Goal: Find specific page/section: Find specific page/section

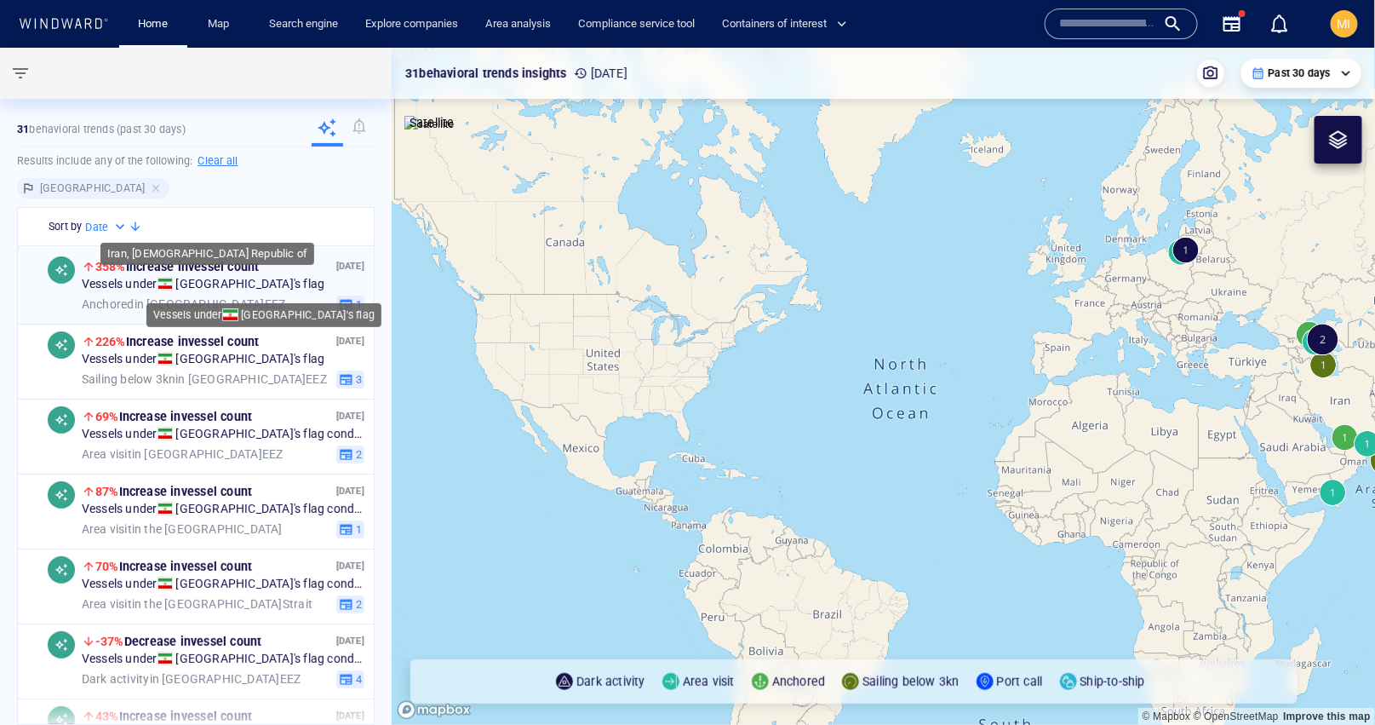
click at [168, 287] on span at bounding box center [166, 285] width 16 height 14
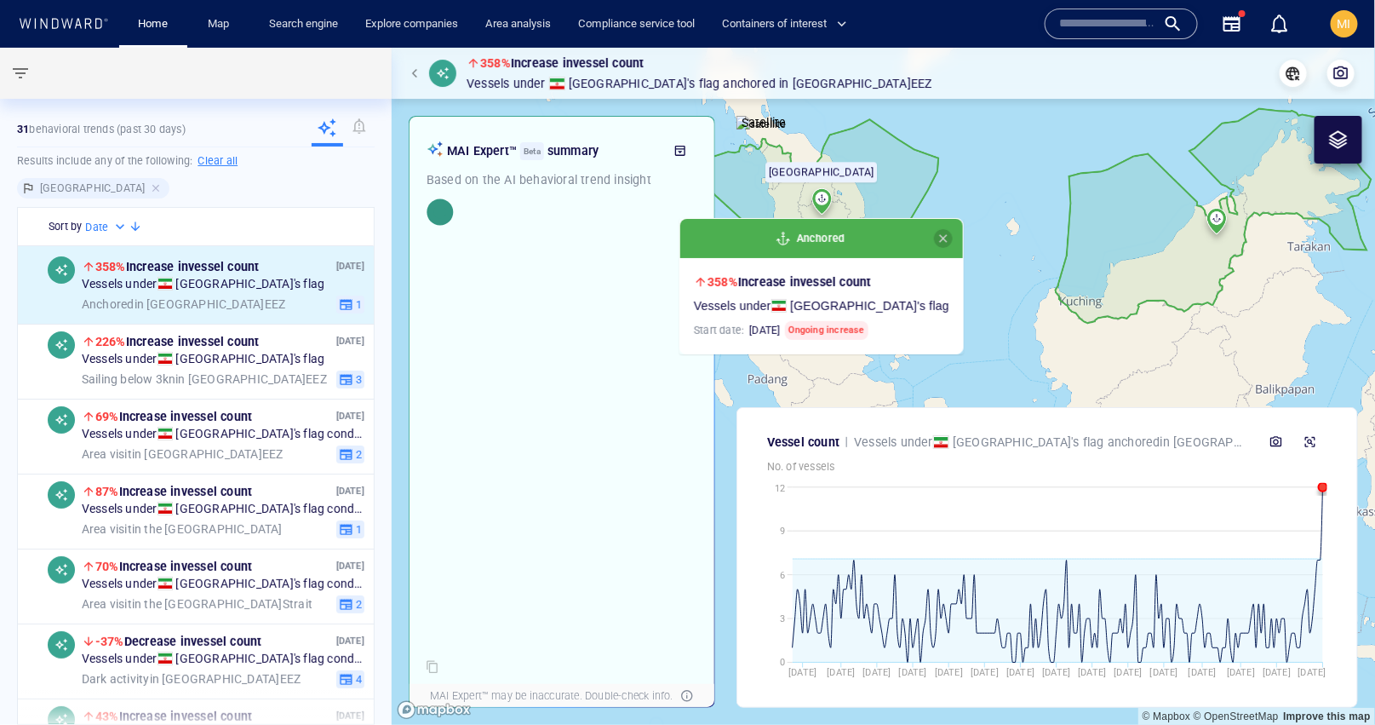
click at [937, 236] on span "button" at bounding box center [944, 239] width 14 height 14
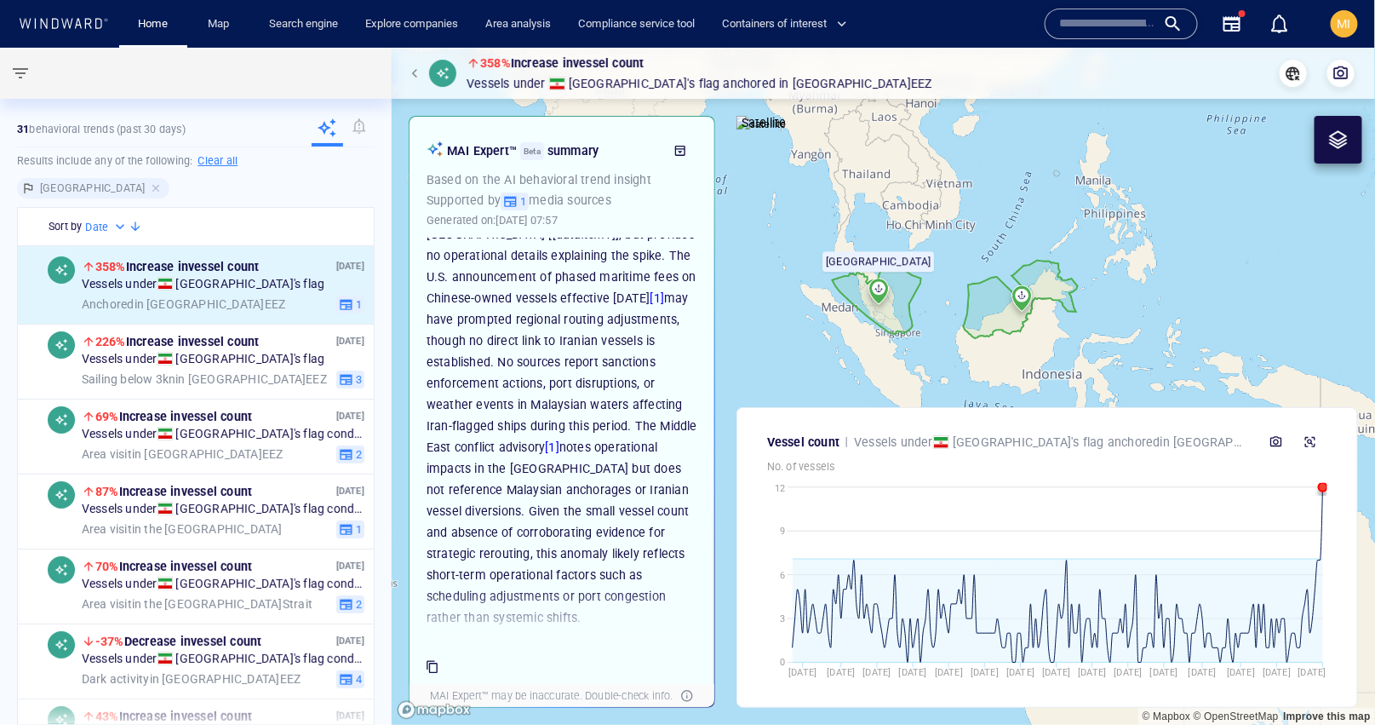
scroll to position [302, 0]
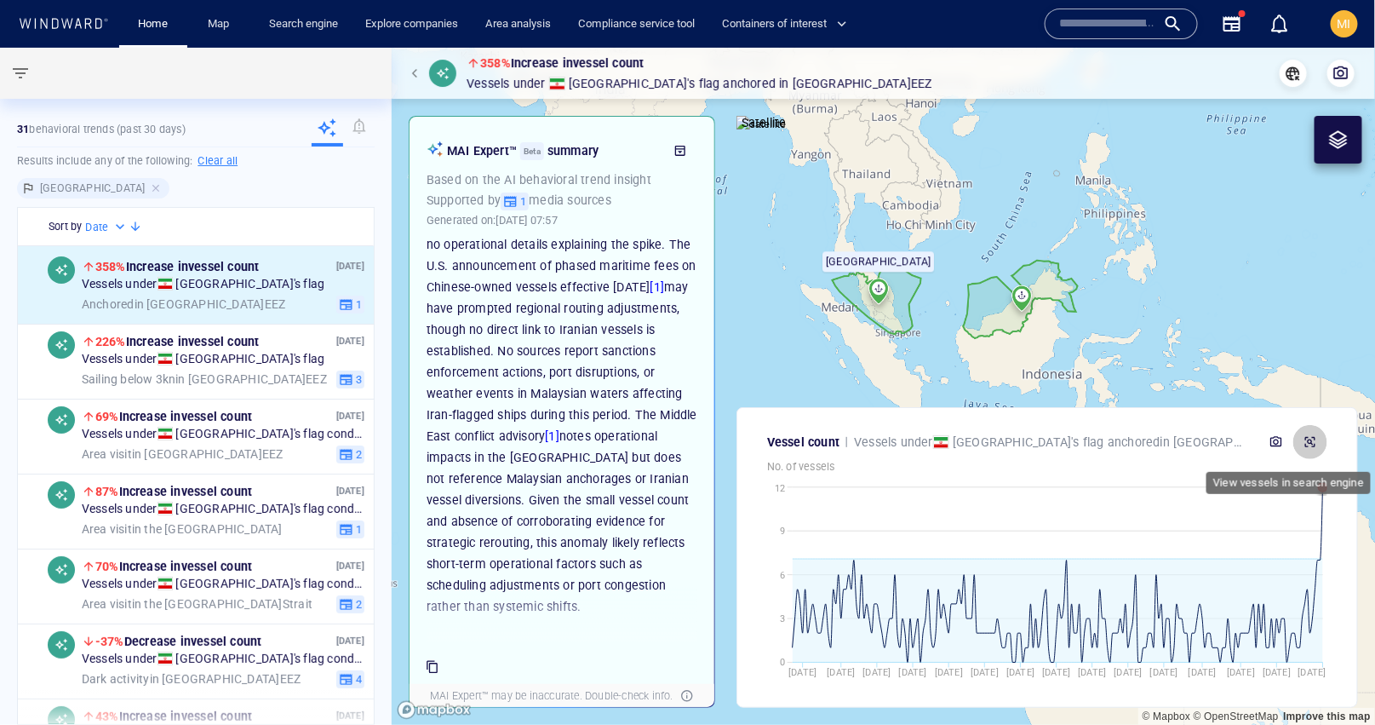
click at [1313, 440] on icon "button" at bounding box center [1311, 442] width 14 height 14
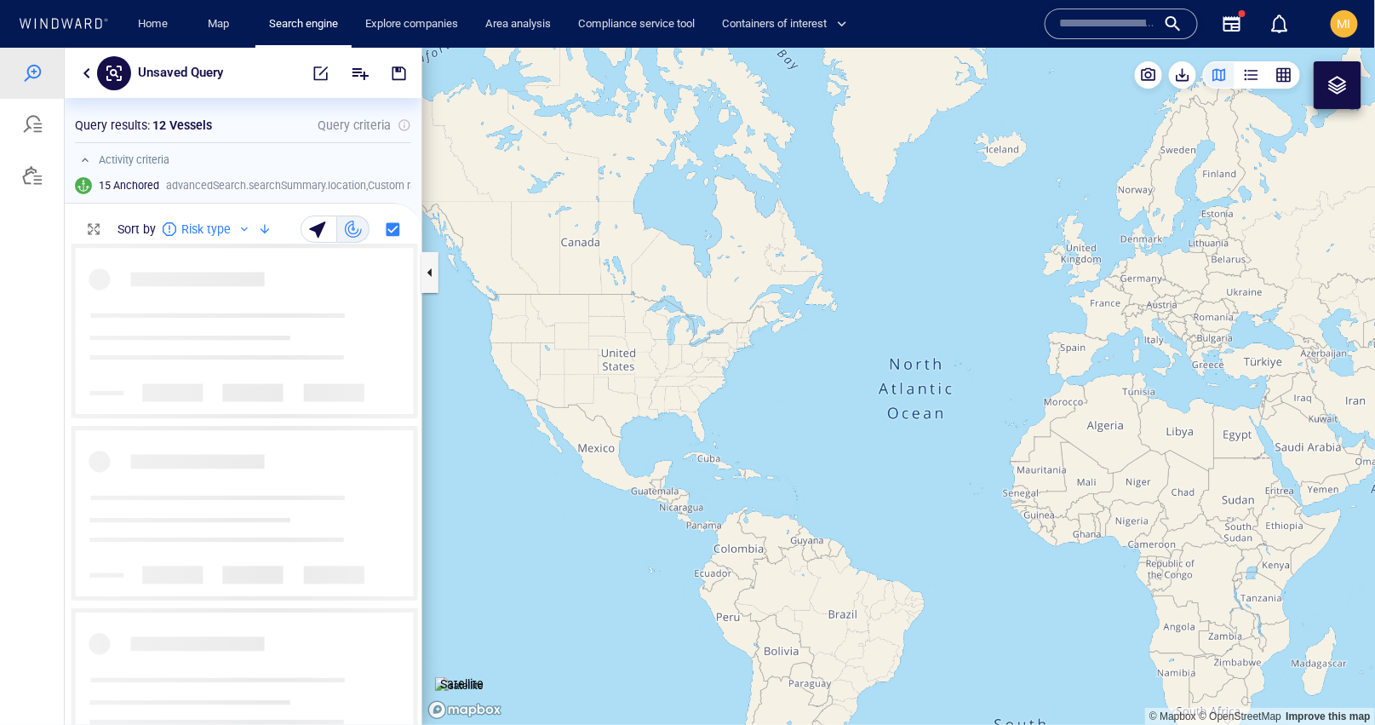
scroll to position [480, 357]
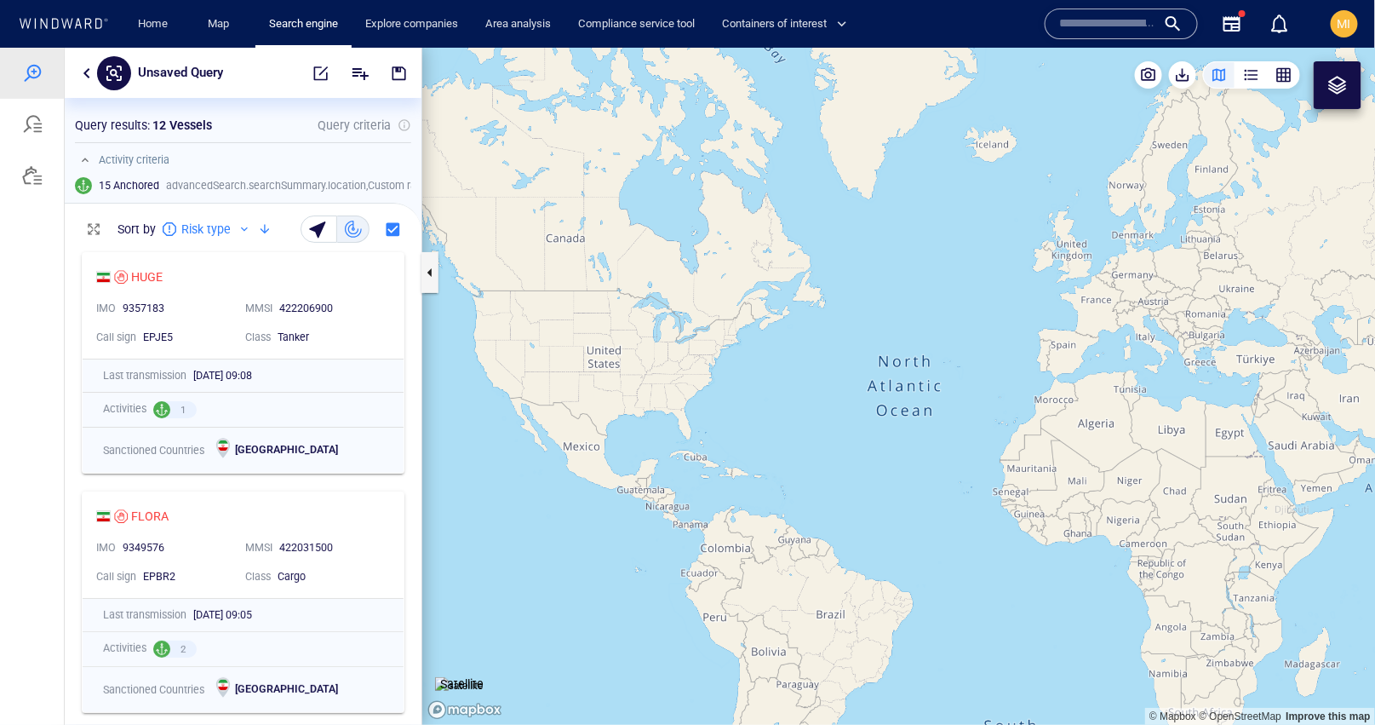
drag, startPoint x: 1080, startPoint y: 446, endPoint x: 918, endPoint y: 393, distance: 170.2
click at [919, 393] on canvas "Map" at bounding box center [899, 385] width 954 height 677
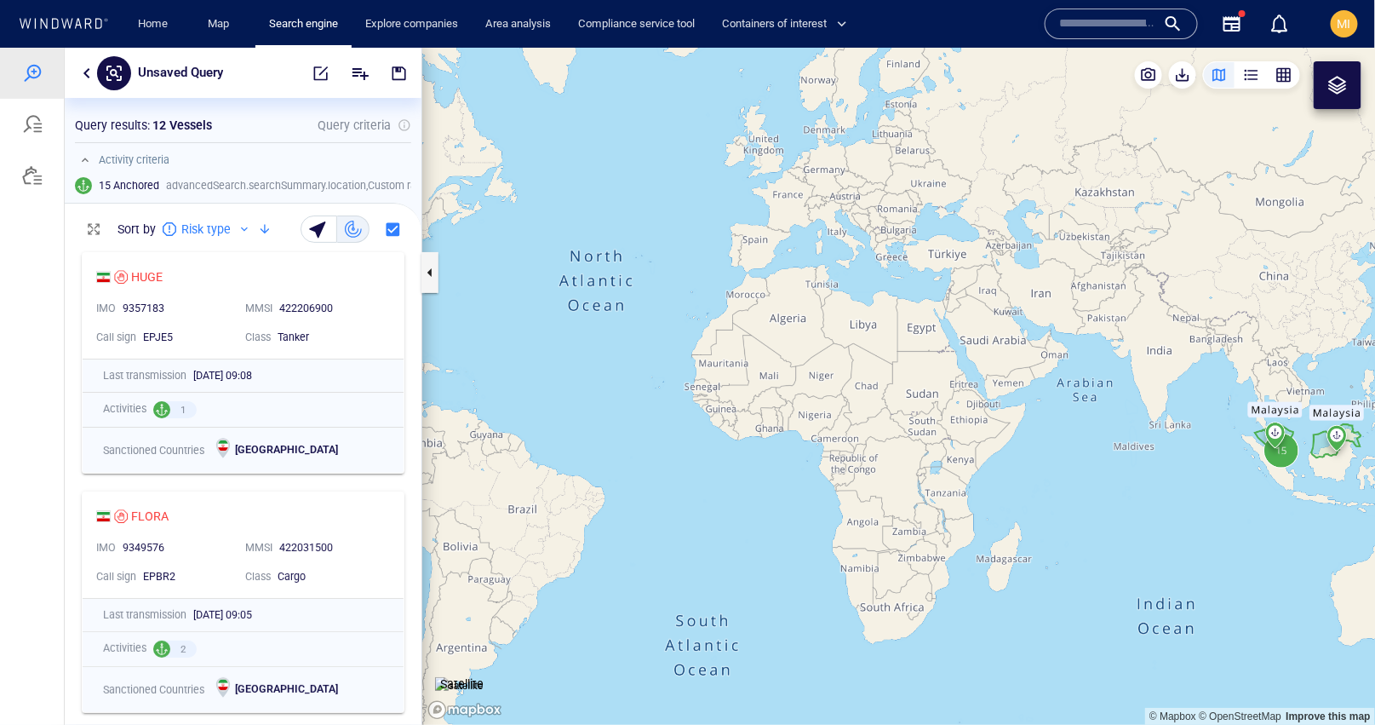
drag, startPoint x: 1149, startPoint y: 432, endPoint x: 926, endPoint y: 418, distance: 222.6
click at [927, 418] on canvas "Map" at bounding box center [899, 385] width 954 height 677
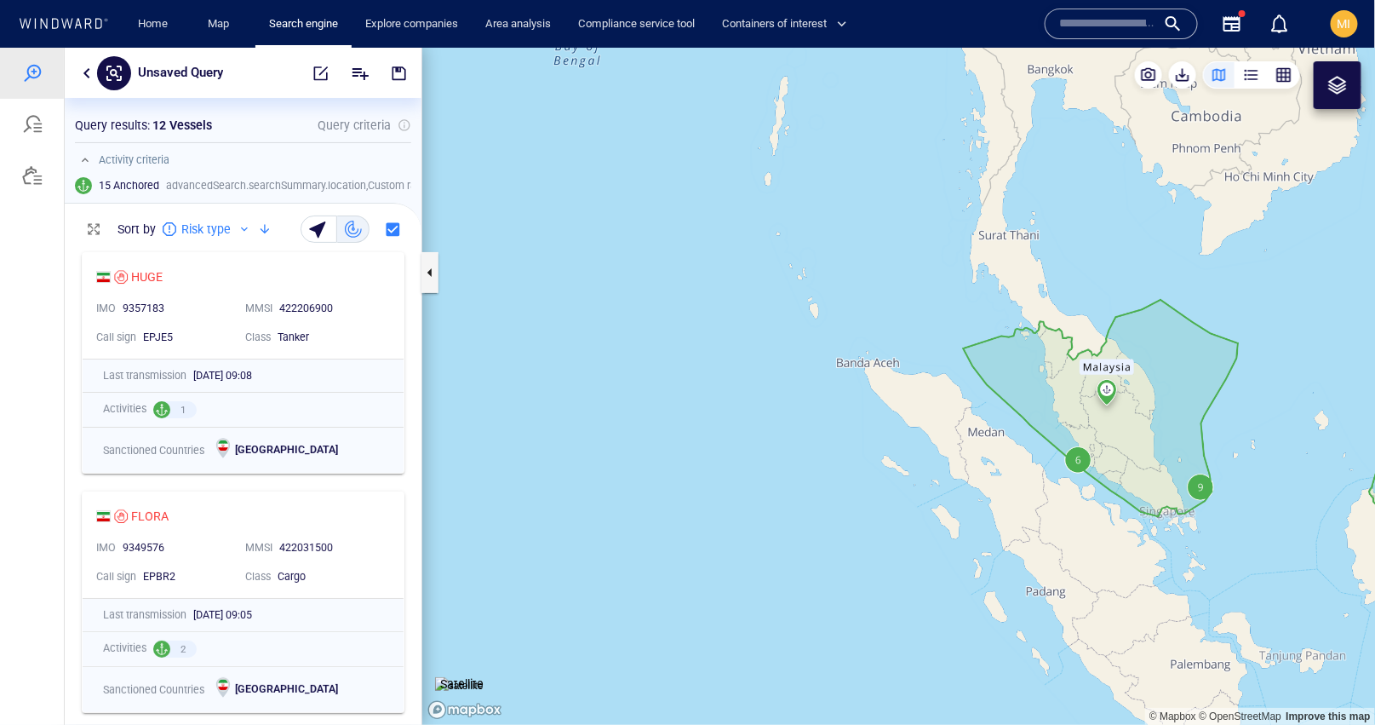
drag, startPoint x: 963, startPoint y: 461, endPoint x: 876, endPoint y: 398, distance: 107.3
click at [876, 400] on canvas "Map" at bounding box center [899, 385] width 954 height 677
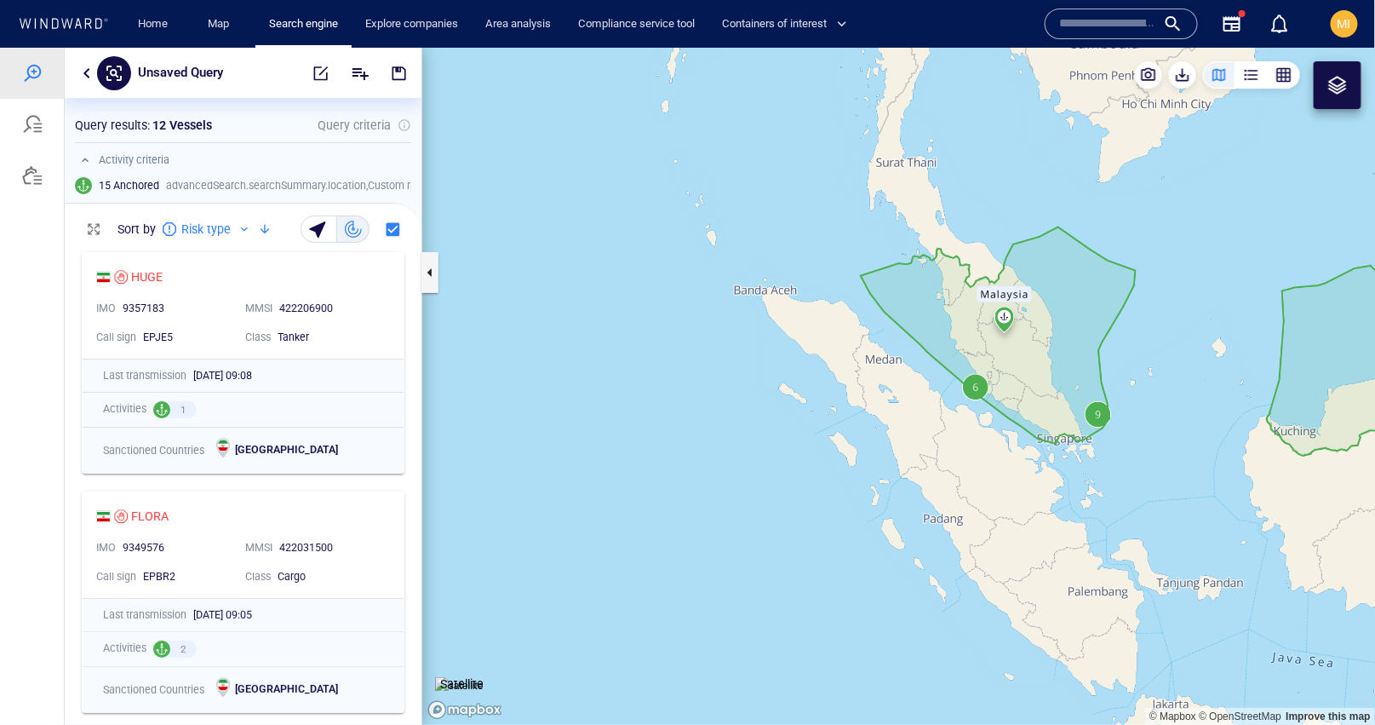
drag, startPoint x: 1013, startPoint y: 400, endPoint x: 942, endPoint y: 375, distance: 75.9
click at [942, 375] on canvas "Map" at bounding box center [899, 385] width 954 height 677
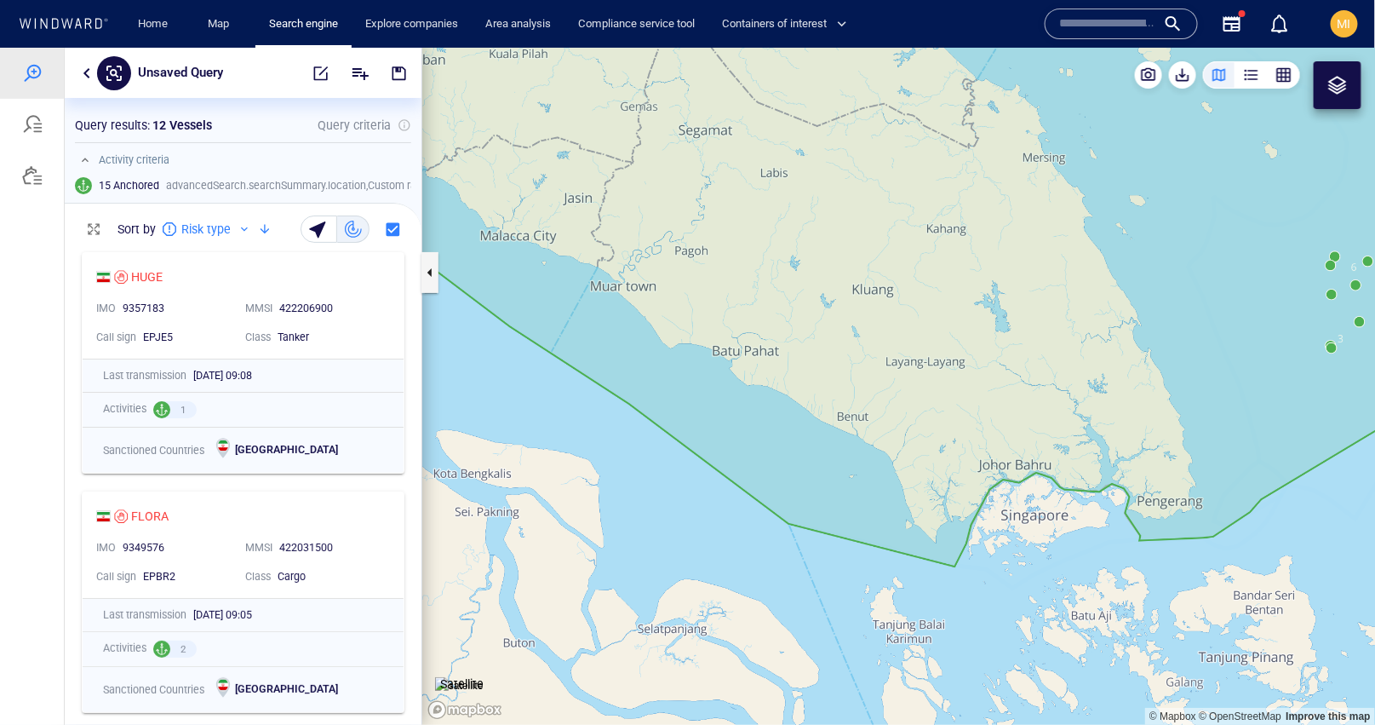
drag, startPoint x: 1252, startPoint y: 308, endPoint x: 1111, endPoint y: 292, distance: 142.3
click at [1111, 292] on canvas "Map" at bounding box center [899, 385] width 954 height 677
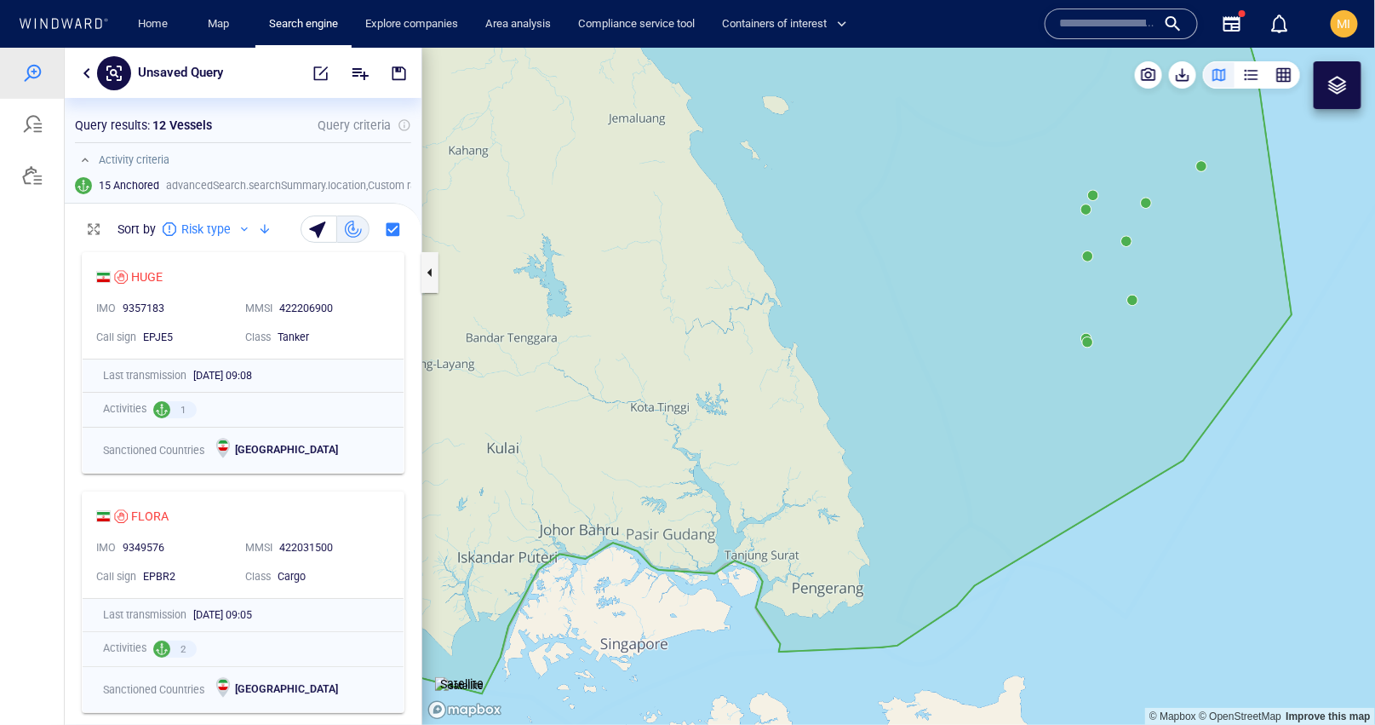
click at [1135, 299] on canvas "Map" at bounding box center [899, 385] width 954 height 677
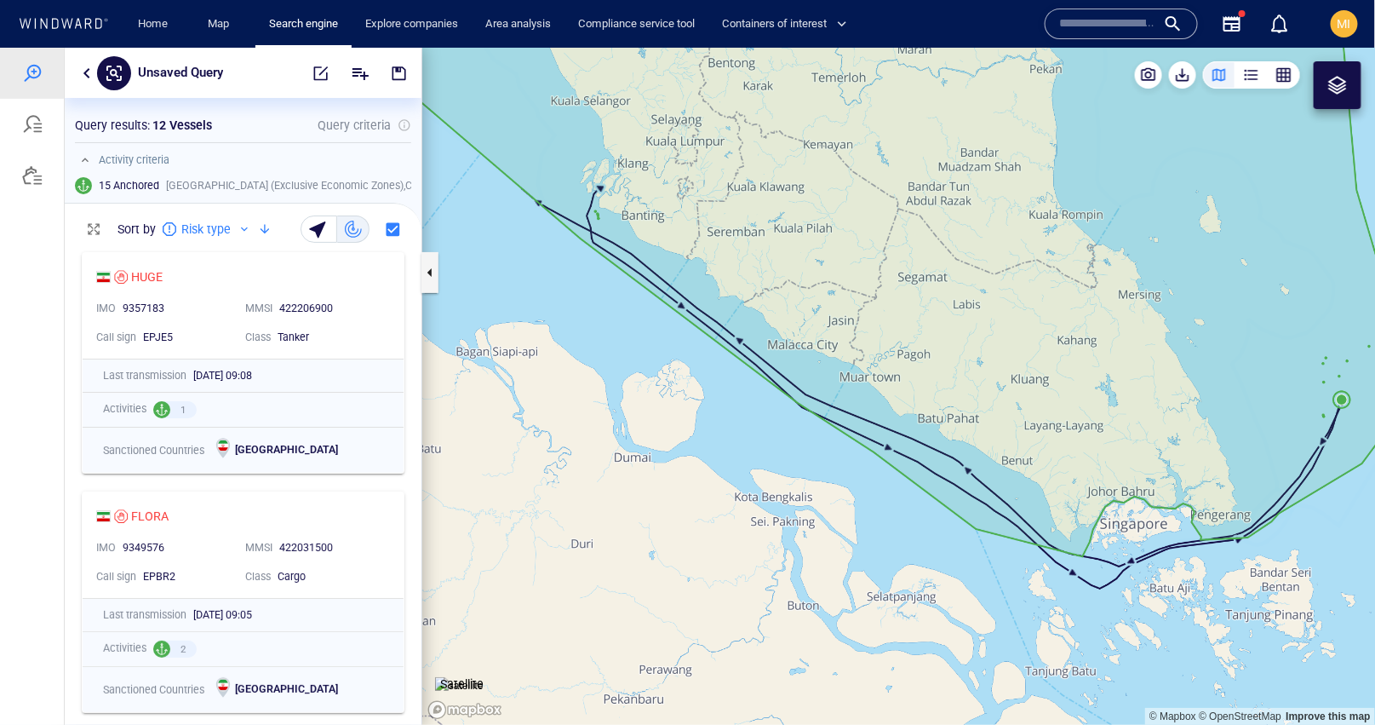
drag, startPoint x: 983, startPoint y: 332, endPoint x: 882, endPoint y: 284, distance: 111.6
click at [885, 284] on canvas "Map" at bounding box center [899, 385] width 954 height 677
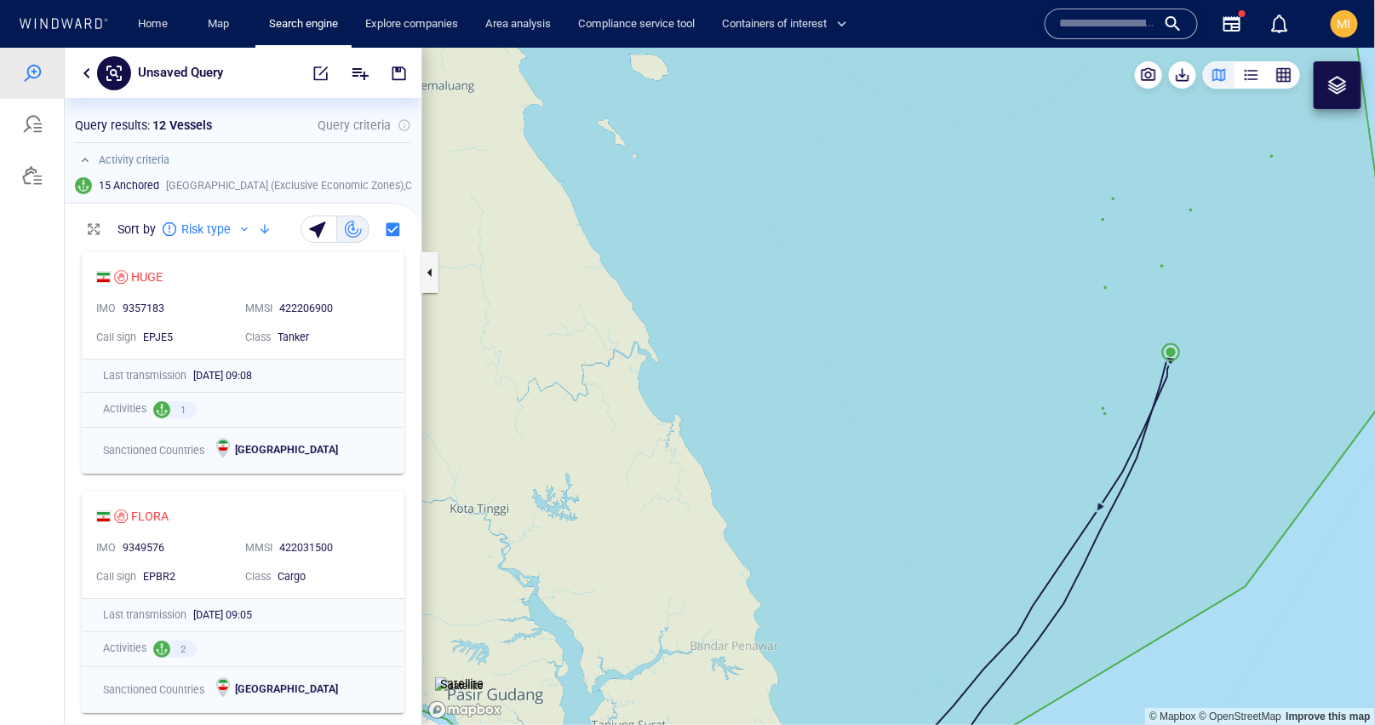
click at [1109, 291] on canvas "Map" at bounding box center [899, 385] width 954 height 677
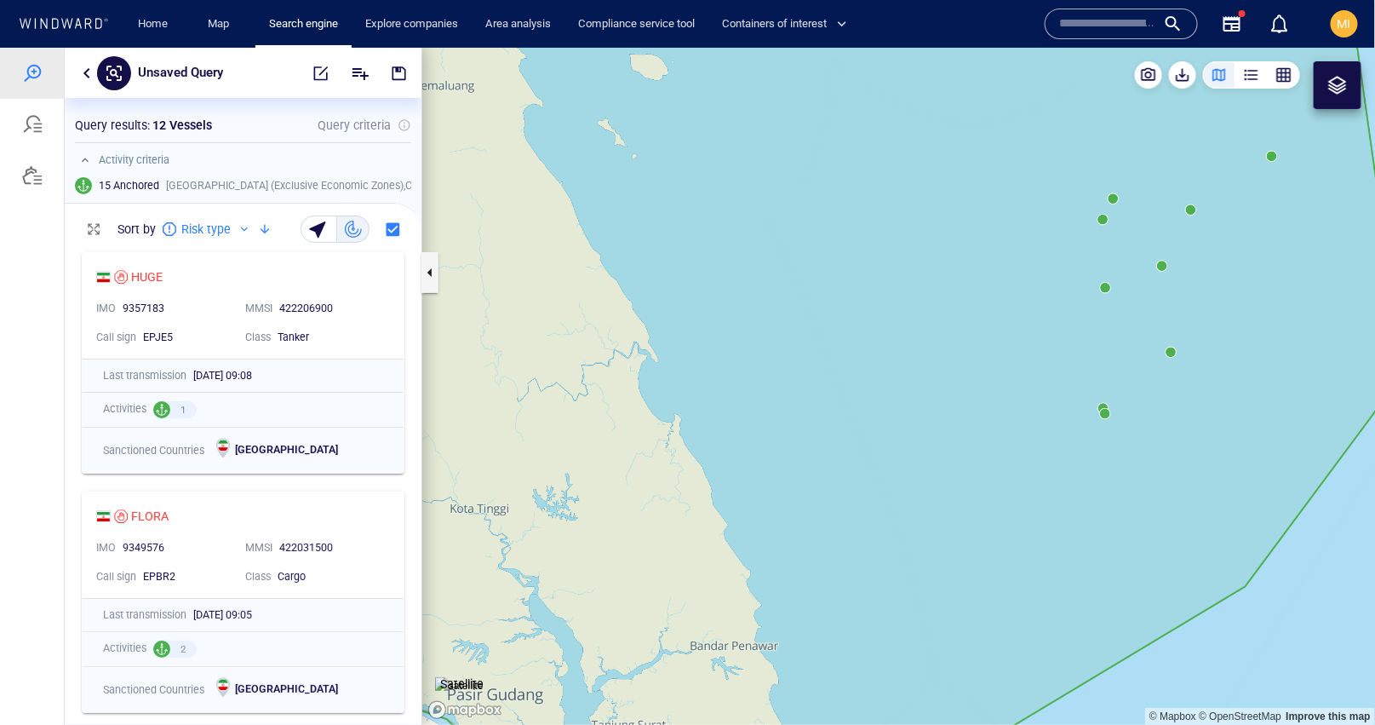
click at [1109, 291] on canvas "Map" at bounding box center [899, 385] width 954 height 677
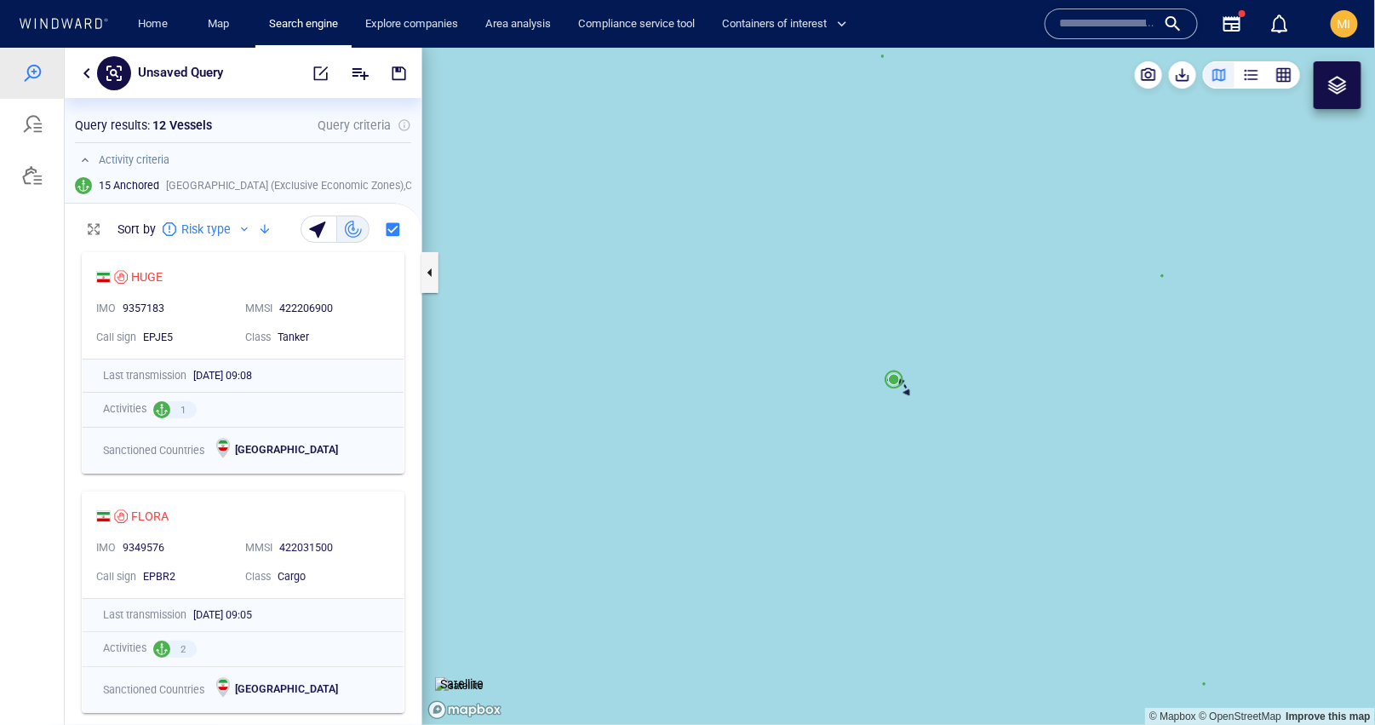
click at [892, 387] on canvas "Map" at bounding box center [899, 385] width 954 height 677
click at [904, 334] on canvas "Map" at bounding box center [899, 385] width 954 height 677
click at [906, 332] on canvas "Map" at bounding box center [899, 385] width 954 height 677
click at [901, 377] on canvas "Map" at bounding box center [899, 385] width 954 height 677
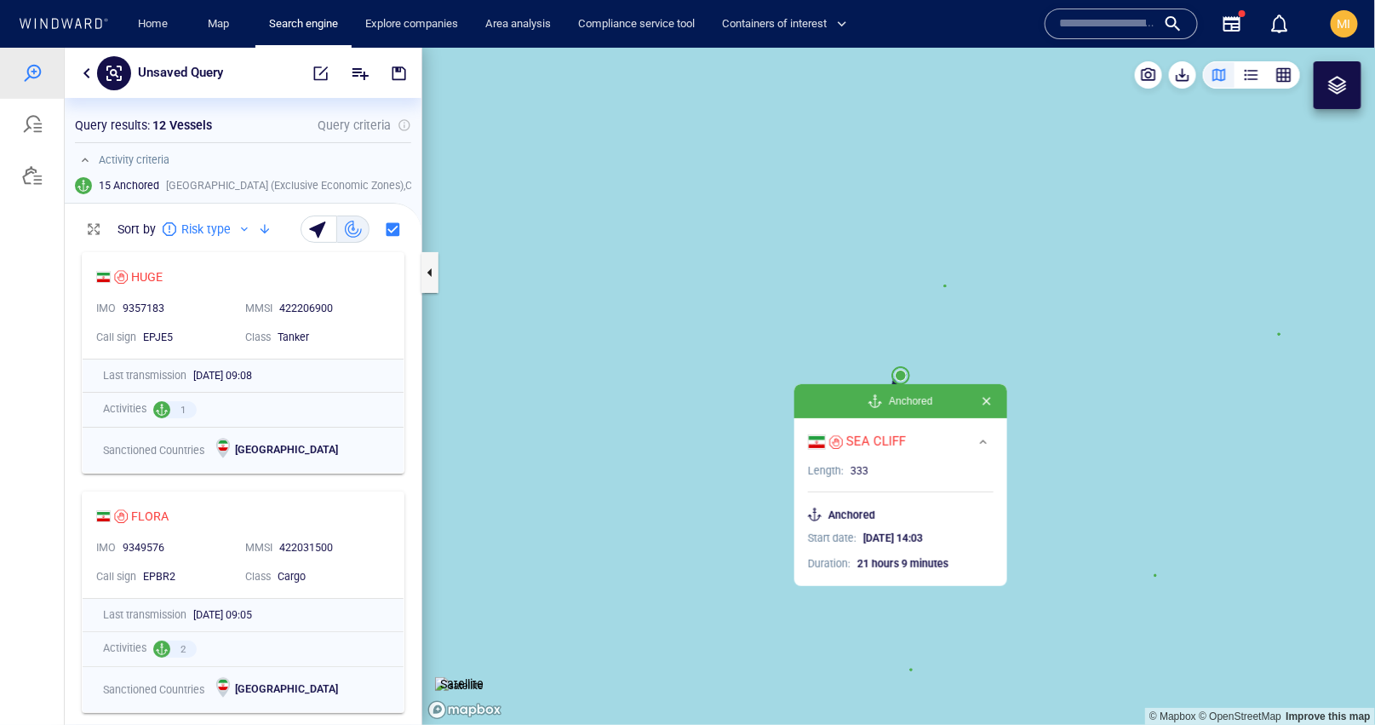
click at [925, 349] on canvas "Map" at bounding box center [899, 385] width 954 height 677
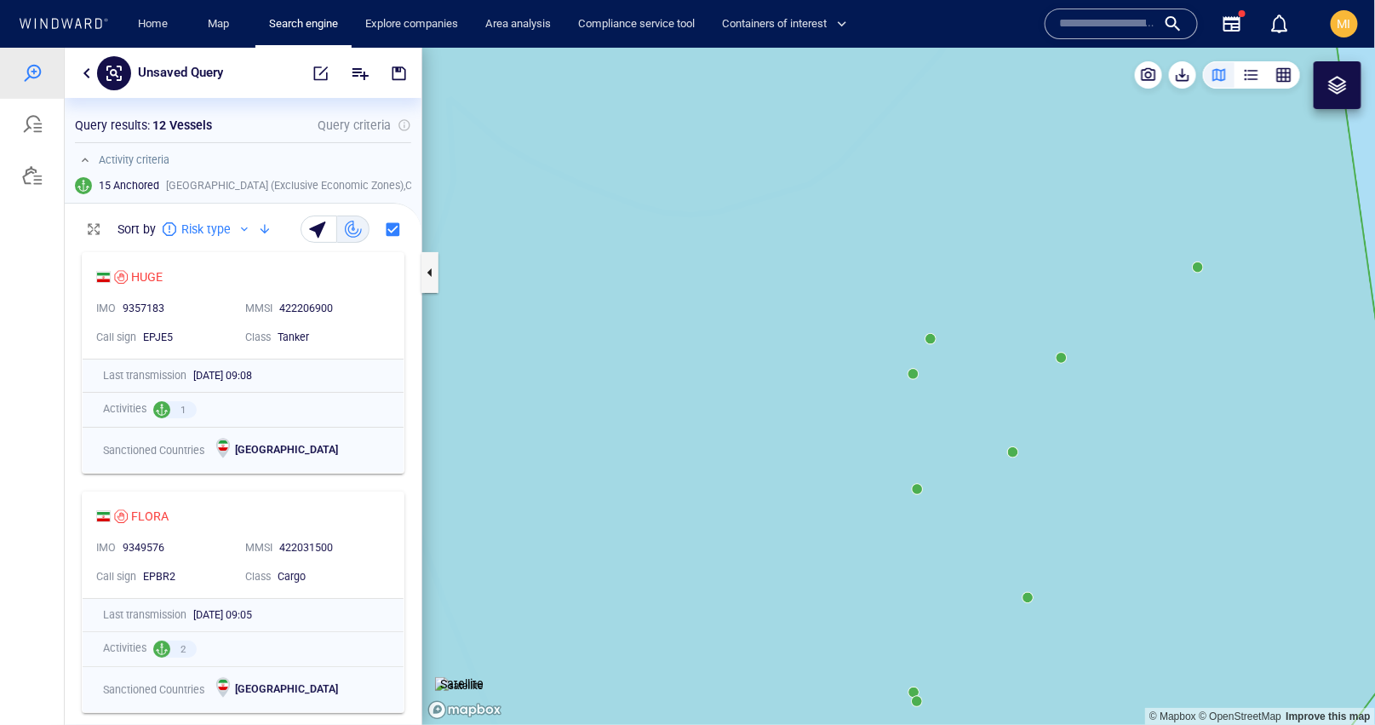
click at [1062, 364] on canvas "Map" at bounding box center [899, 385] width 954 height 677
click at [1064, 358] on canvas "Map" at bounding box center [899, 385] width 954 height 677
click at [903, 384] on canvas "Map" at bounding box center [899, 385] width 954 height 677
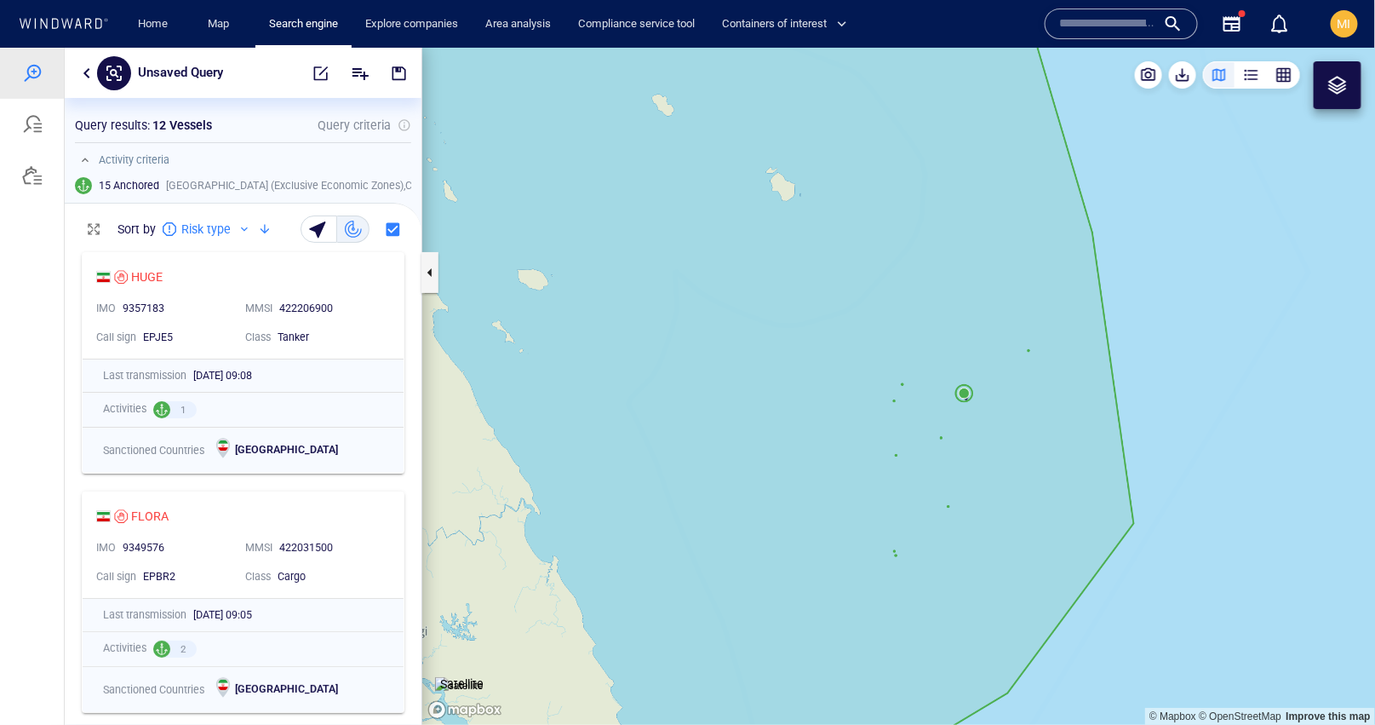
click at [1032, 354] on canvas "Map" at bounding box center [899, 385] width 954 height 677
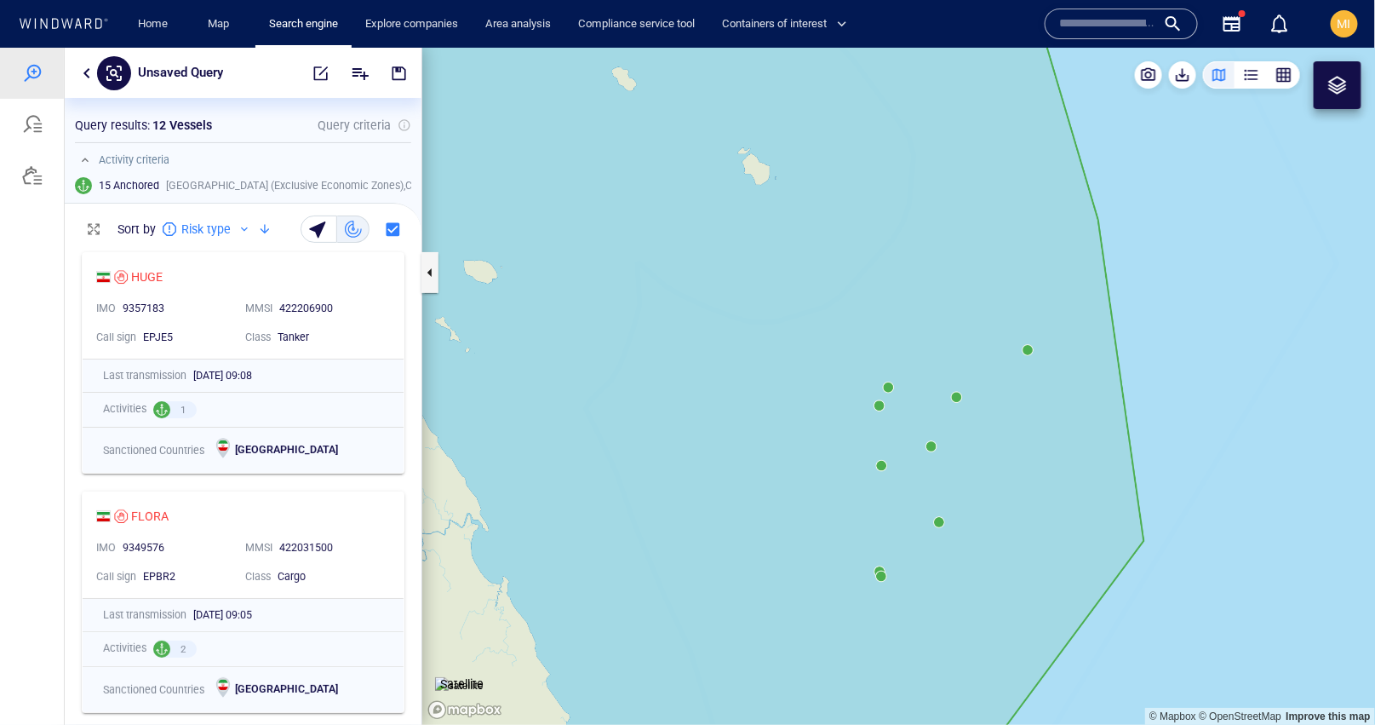
click at [1032, 355] on canvas "Map" at bounding box center [899, 385] width 954 height 677
click at [1030, 347] on canvas "Map" at bounding box center [899, 385] width 954 height 677
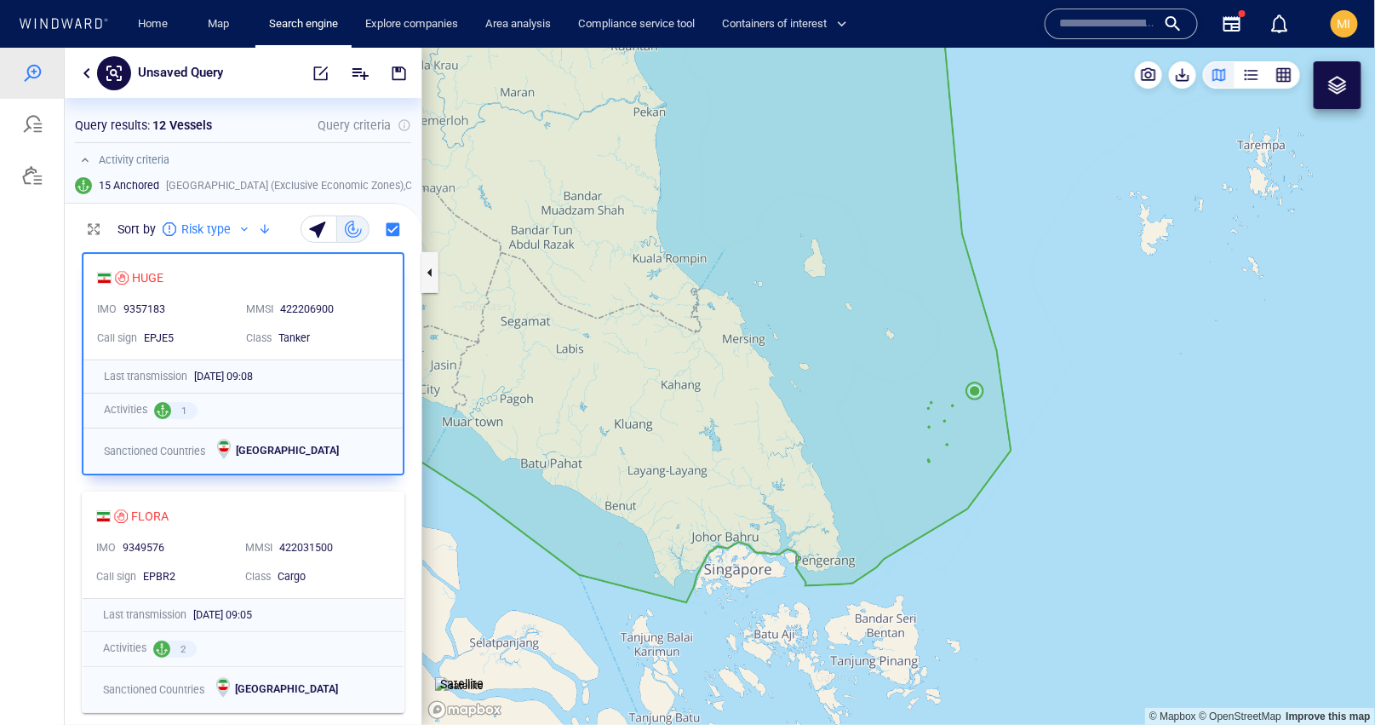
drag, startPoint x: 960, startPoint y: 419, endPoint x: 988, endPoint y: 377, distance: 49.8
click at [988, 377] on canvas "Map" at bounding box center [899, 385] width 954 height 677
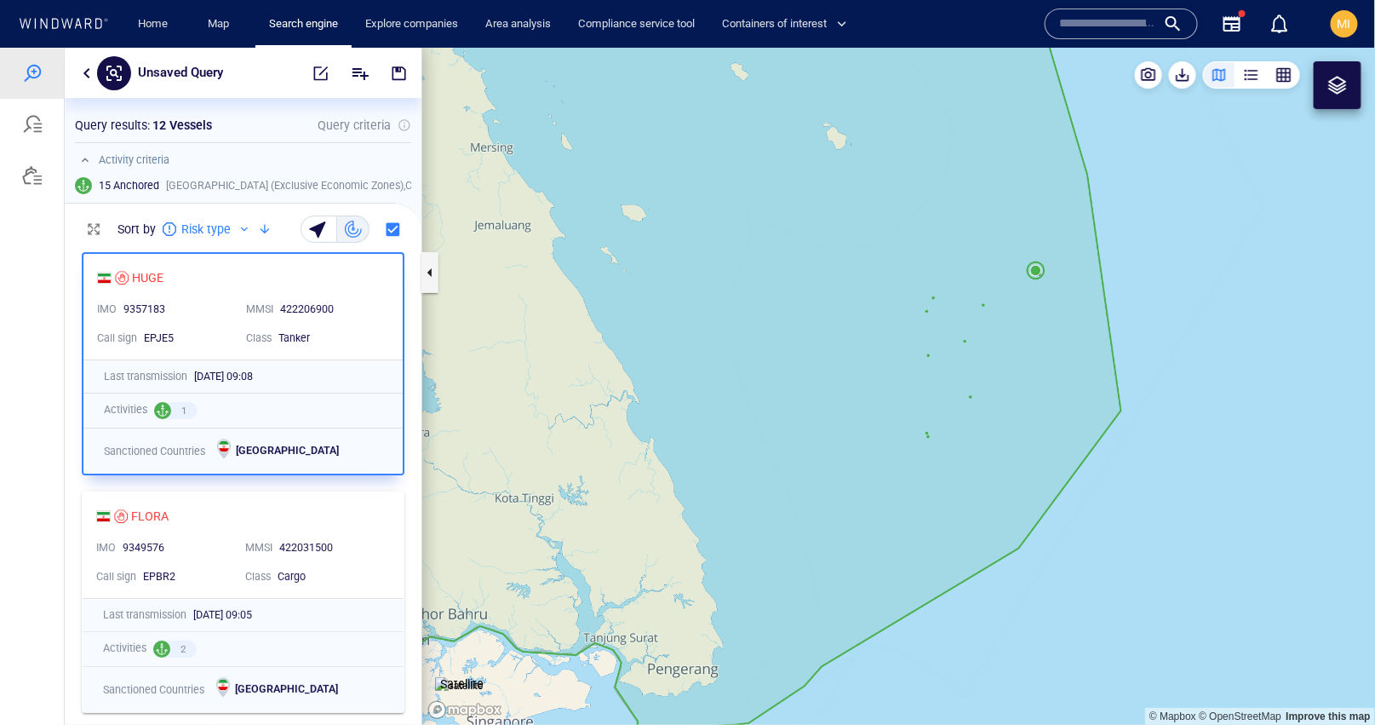
click at [973, 403] on canvas "Map" at bounding box center [899, 385] width 954 height 677
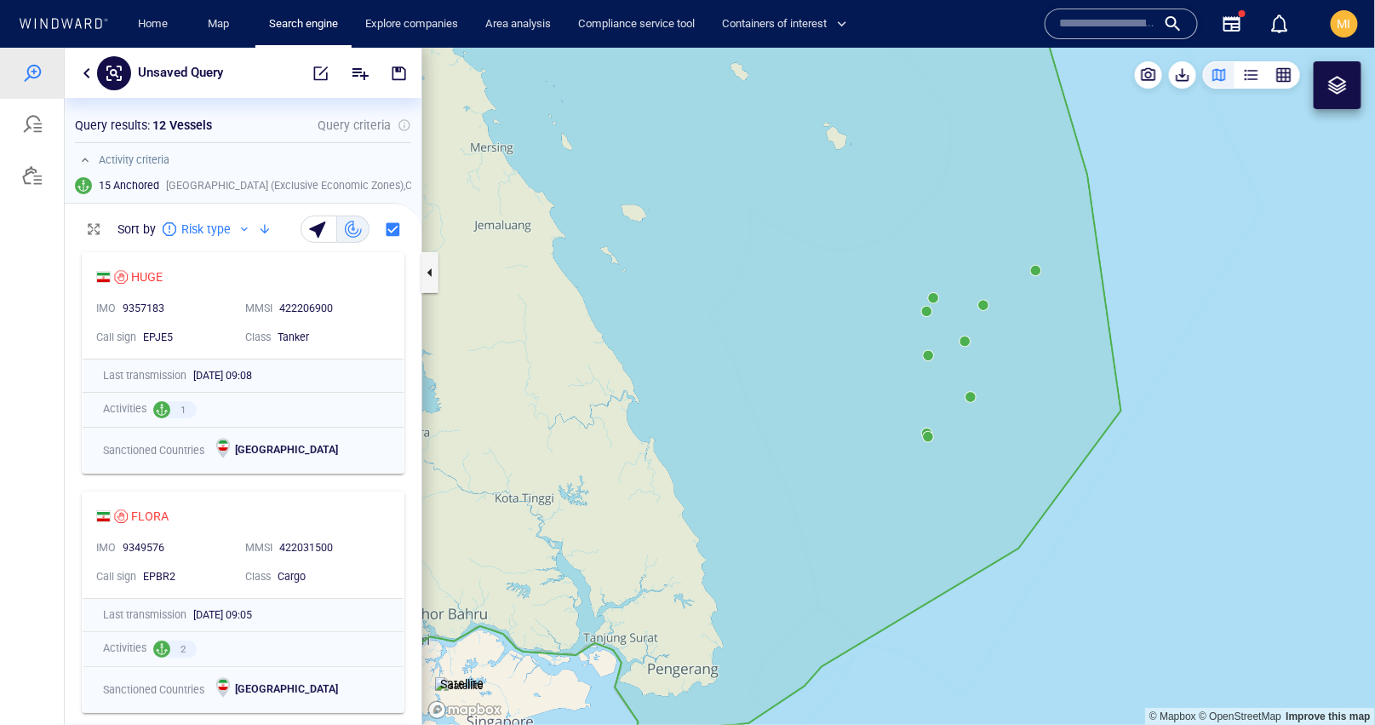
click at [972, 402] on canvas "Map" at bounding box center [899, 385] width 954 height 677
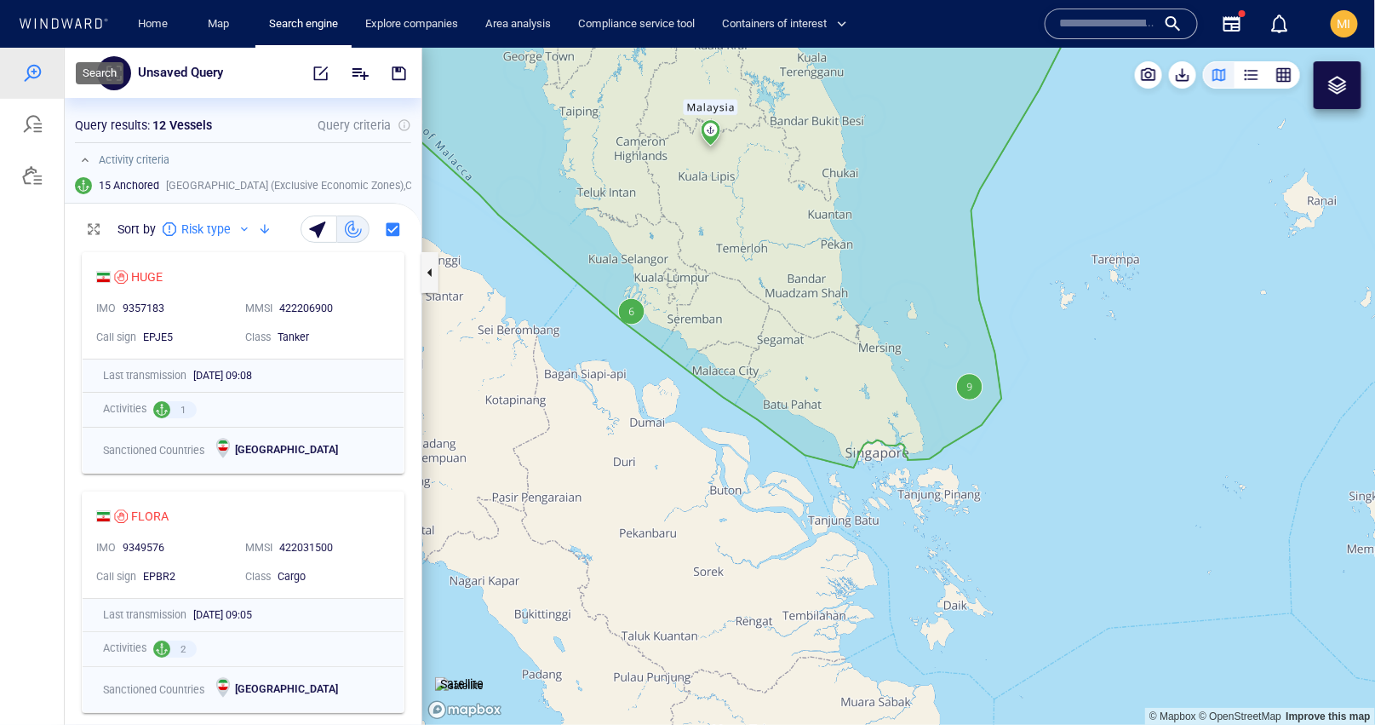
click at [38, 71] on div at bounding box center [32, 72] width 20 height 20
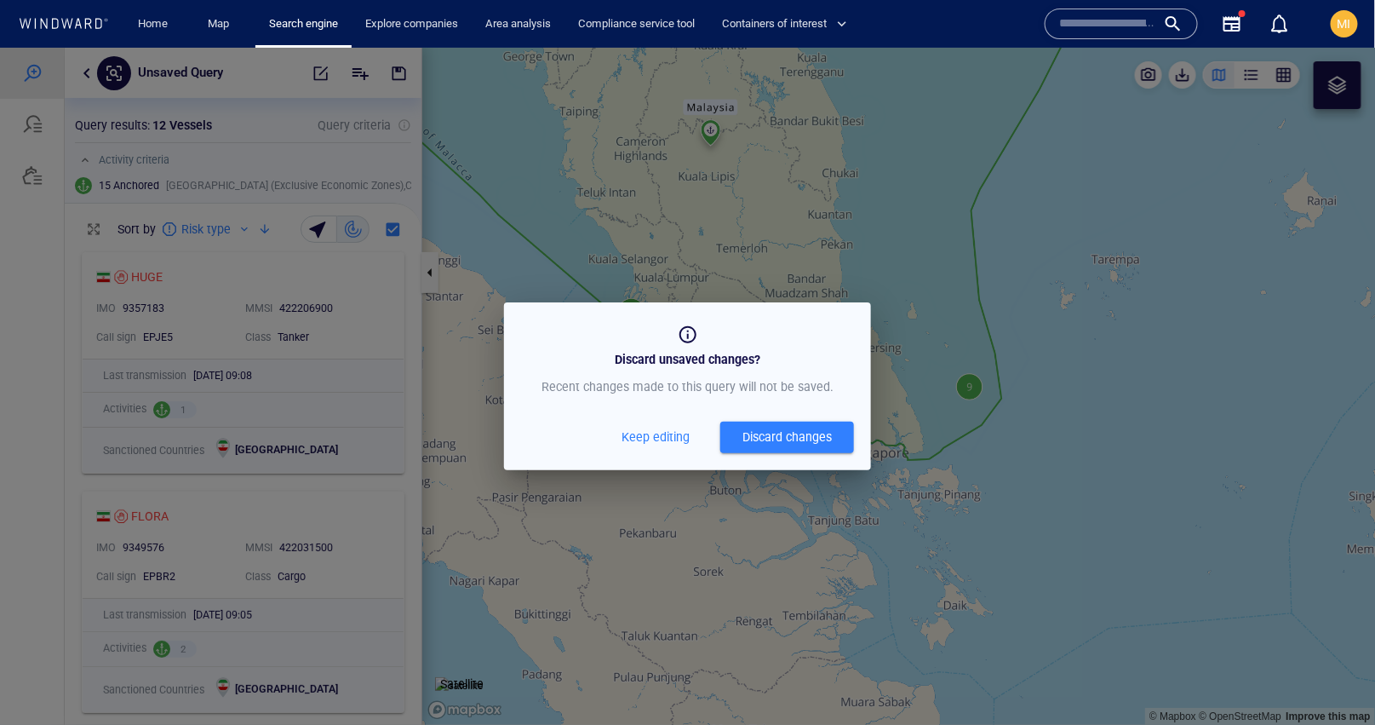
click at [774, 438] on div "Discard changes" at bounding box center [786, 436] width 89 height 21
